Goal: Transaction & Acquisition: Purchase product/service

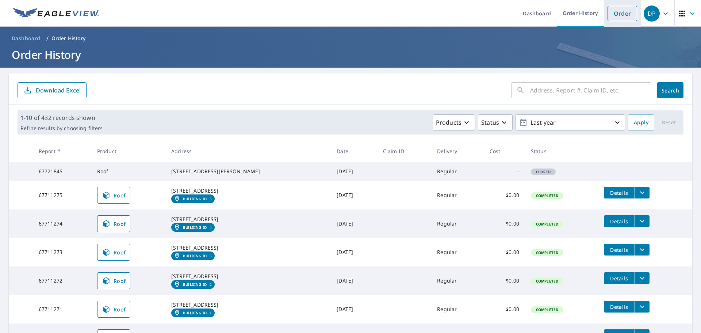
click at [621, 18] on link "Order" at bounding box center [623, 13] width 30 height 15
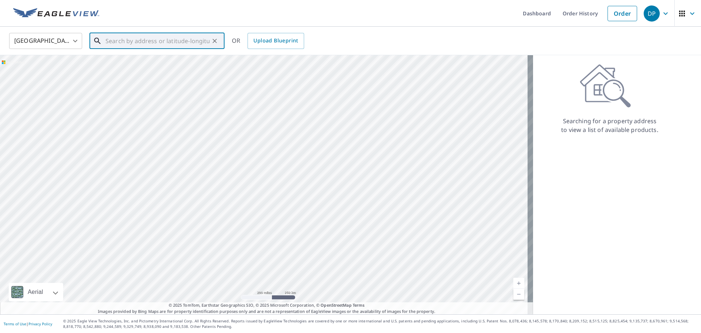
click at [182, 45] on input "text" at bounding box center [158, 41] width 104 height 20
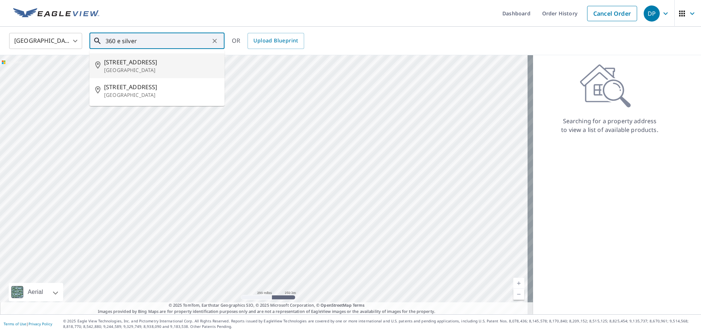
click at [147, 73] on p "[GEOGRAPHIC_DATA]" at bounding box center [161, 69] width 115 height 7
type input "[STREET_ADDRESS]"
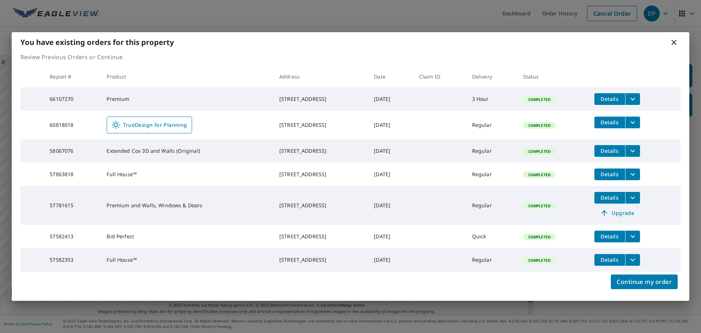
click at [675, 38] on icon at bounding box center [674, 42] width 9 height 9
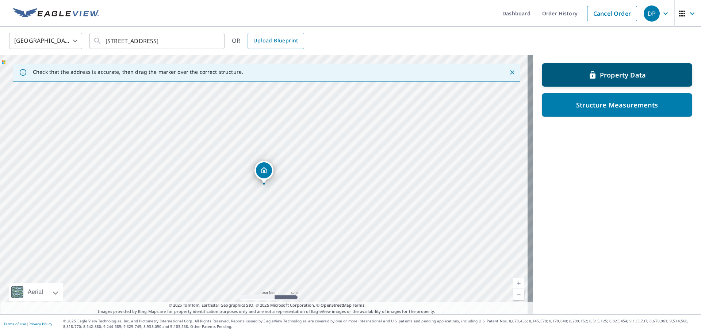
click at [621, 81] on div "Property Data" at bounding box center [618, 74] width 132 height 13
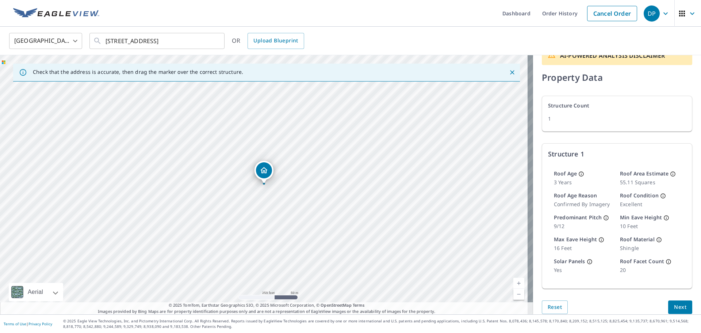
scroll to position [26, 0]
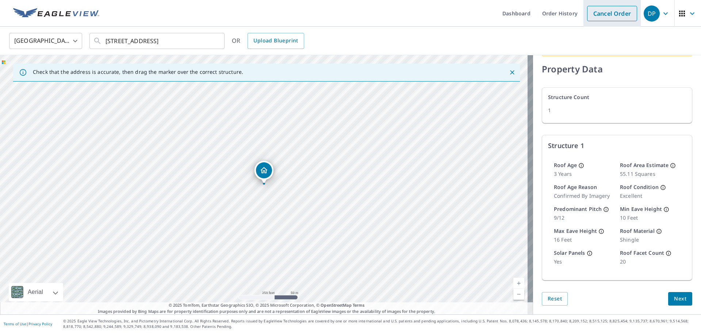
click at [605, 7] on link "Cancel Order" at bounding box center [612, 13] width 50 height 15
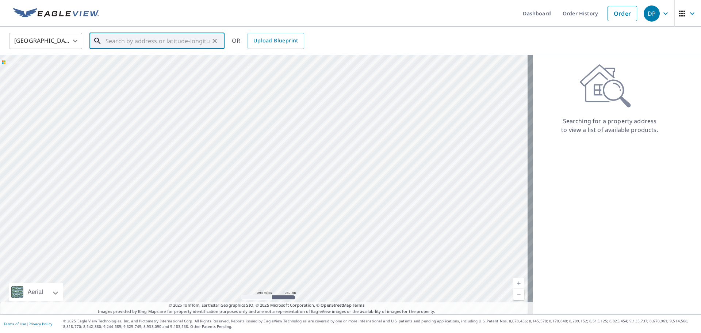
click at [167, 41] on input "text" at bounding box center [158, 41] width 104 height 20
paste input "[STREET_ADDRESS]"
click at [135, 70] on p "Ceres, CA 95307" at bounding box center [161, 69] width 115 height 7
type input "[STREET_ADDRESS]"
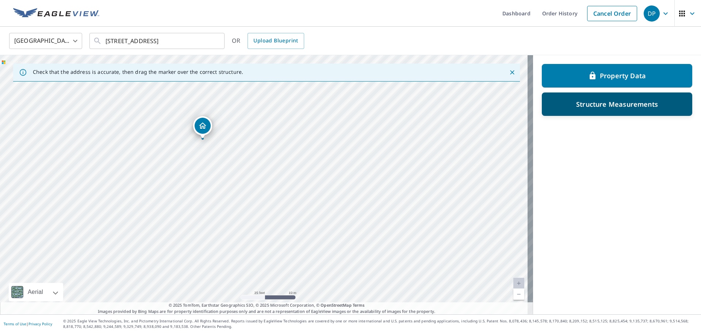
click at [601, 97] on div "Structure Measurements" at bounding box center [617, 103] width 151 height 23
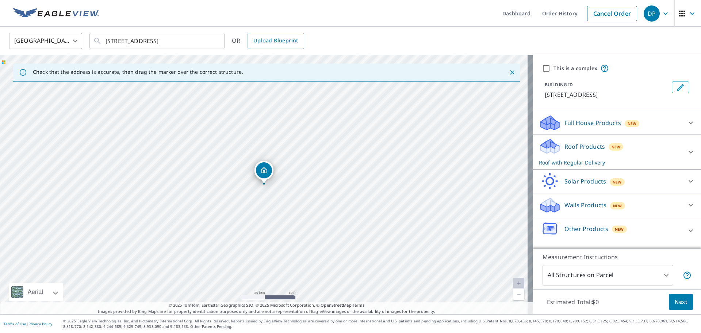
click at [628, 213] on div "Walls Products New" at bounding box center [610, 205] width 143 height 17
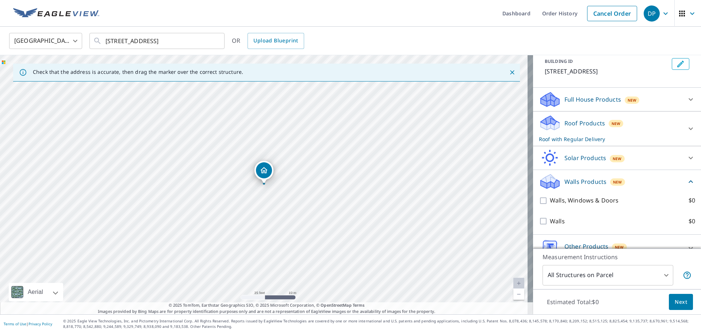
scroll to position [37, 0]
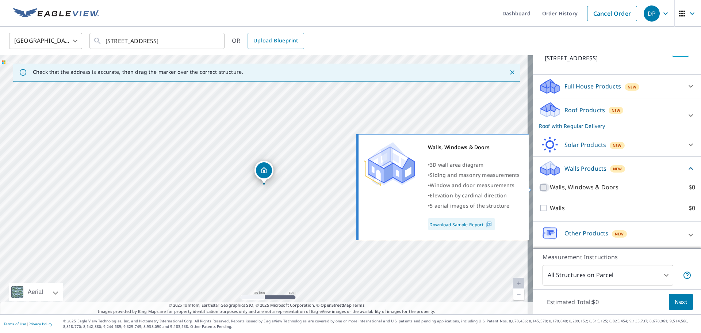
click at [540, 189] on input "Walls, Windows & Doors $0" at bounding box center [544, 187] width 11 height 9
checkbox input "true"
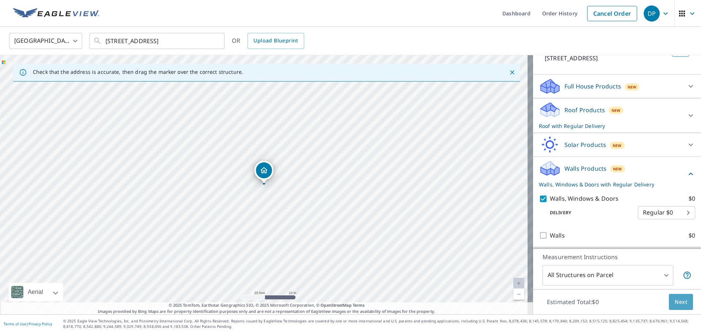
click at [676, 300] on span "Next" at bounding box center [681, 301] width 12 height 9
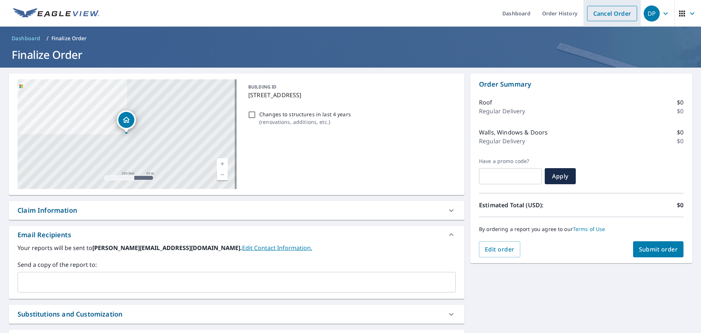
click at [601, 12] on link "Cancel Order" at bounding box center [612, 13] width 50 height 15
checkbox input "true"
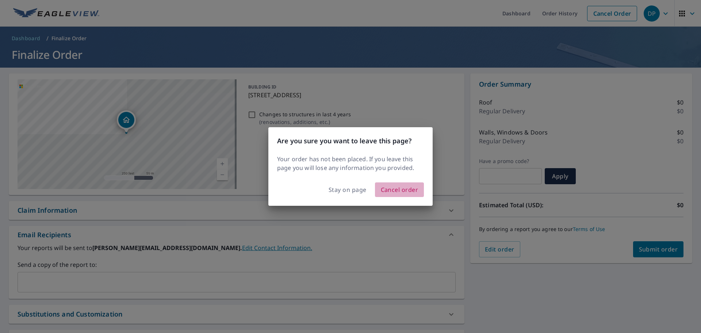
click at [398, 192] on span "Cancel order" at bounding box center [400, 189] width 38 height 10
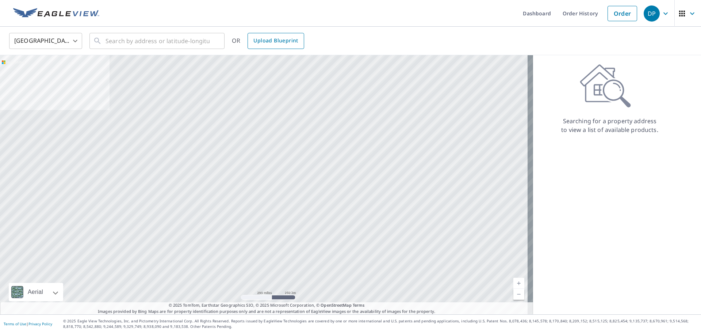
click at [266, 40] on span "Upload Blueprint" at bounding box center [276, 40] width 45 height 9
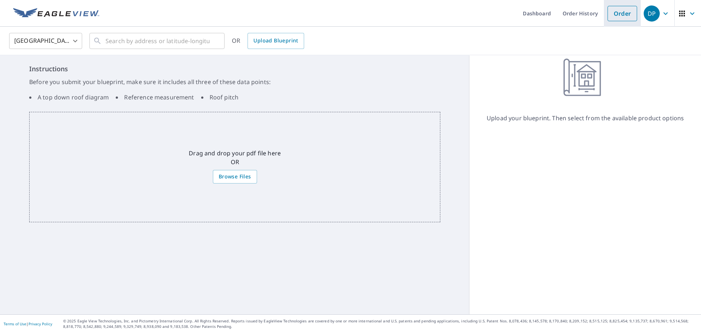
click at [608, 11] on link "Order" at bounding box center [623, 13] width 30 height 15
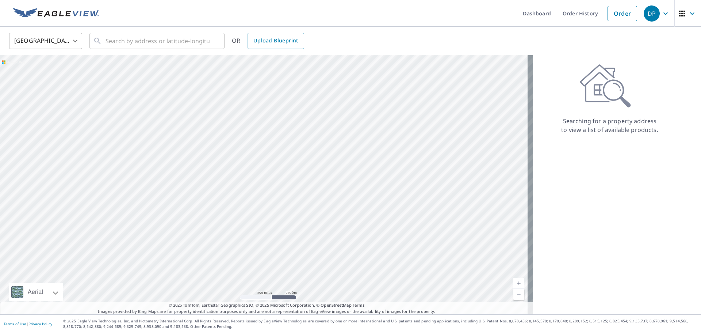
drag, startPoint x: 264, startPoint y: 128, endPoint x: 387, endPoint y: 219, distance: 152.8
click at [387, 219] on div at bounding box center [266, 184] width 533 height 259
drag, startPoint x: 332, startPoint y: 141, endPoint x: 261, endPoint y: 253, distance: 132.8
click at [272, 252] on div at bounding box center [266, 184] width 533 height 259
drag, startPoint x: 297, startPoint y: 145, endPoint x: 298, endPoint y: 169, distance: 23.8
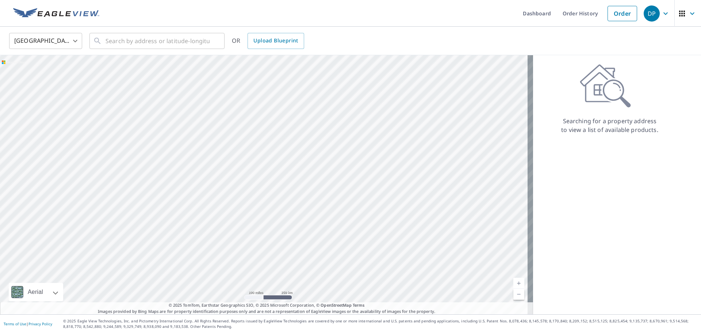
click at [298, 169] on div at bounding box center [266, 184] width 533 height 259
click at [284, 47] on link "Upload Blueprint" at bounding box center [276, 41] width 56 height 16
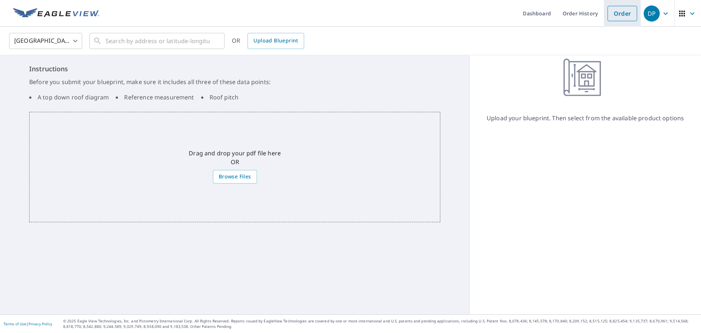
drag, startPoint x: 624, startPoint y: 16, endPoint x: 618, endPoint y: 18, distance: 5.6
click at [624, 16] on link "Order" at bounding box center [623, 13] width 30 height 15
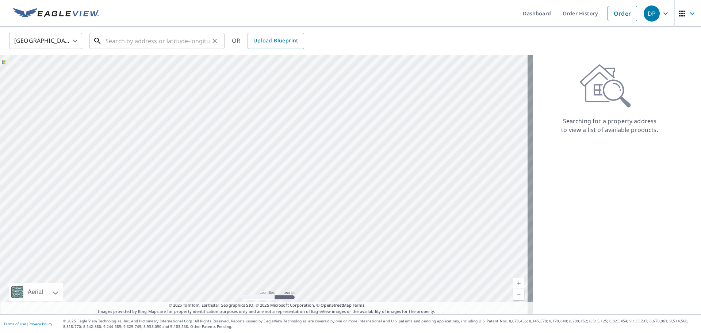
click at [137, 40] on input "text" at bounding box center [158, 41] width 104 height 20
